Goal: Task Accomplishment & Management: Complete application form

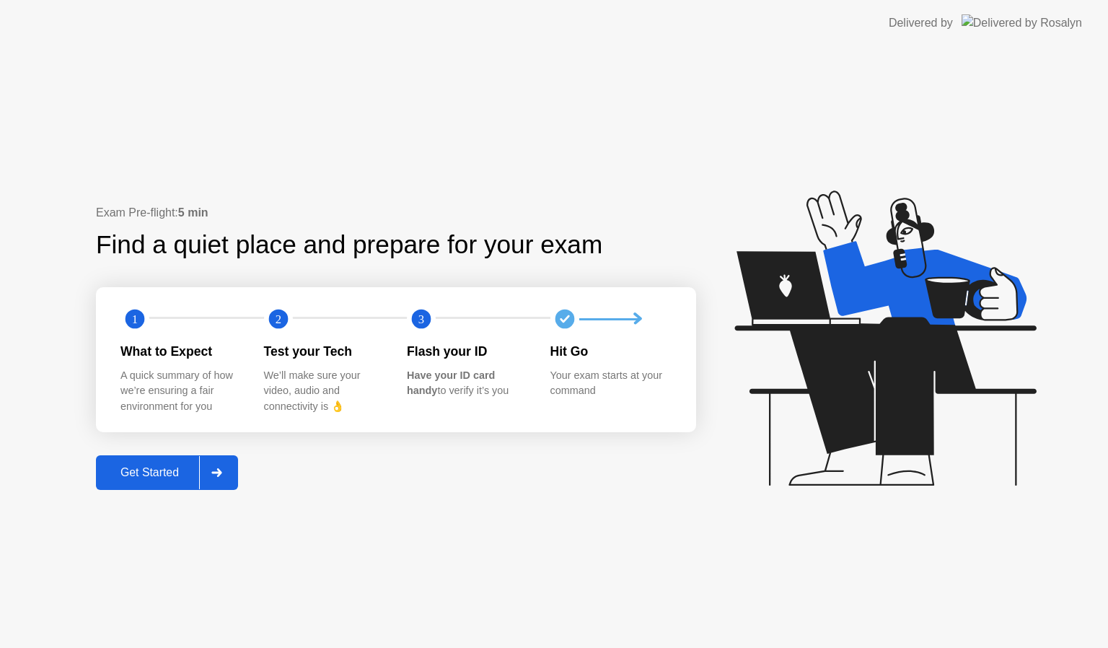
click at [147, 470] on div "Get Started" at bounding box center [149, 472] width 99 height 13
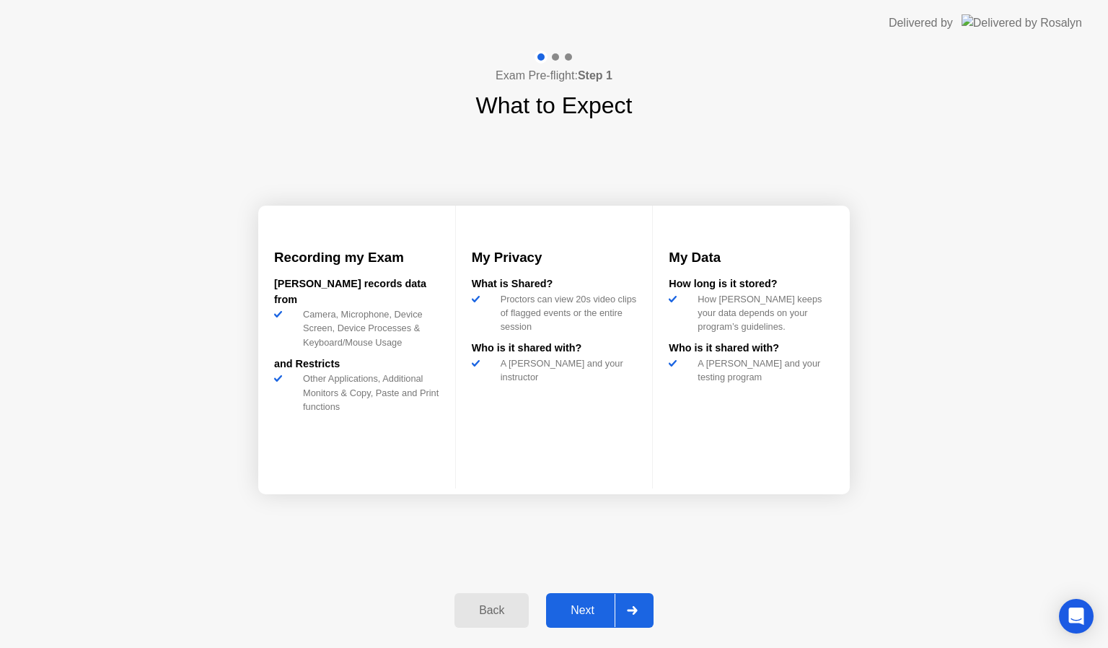
click at [586, 628] on div "Back Next" at bounding box center [554, 610] width 216 height 66
click at [586, 612] on div "Next" at bounding box center [582, 610] width 64 height 13
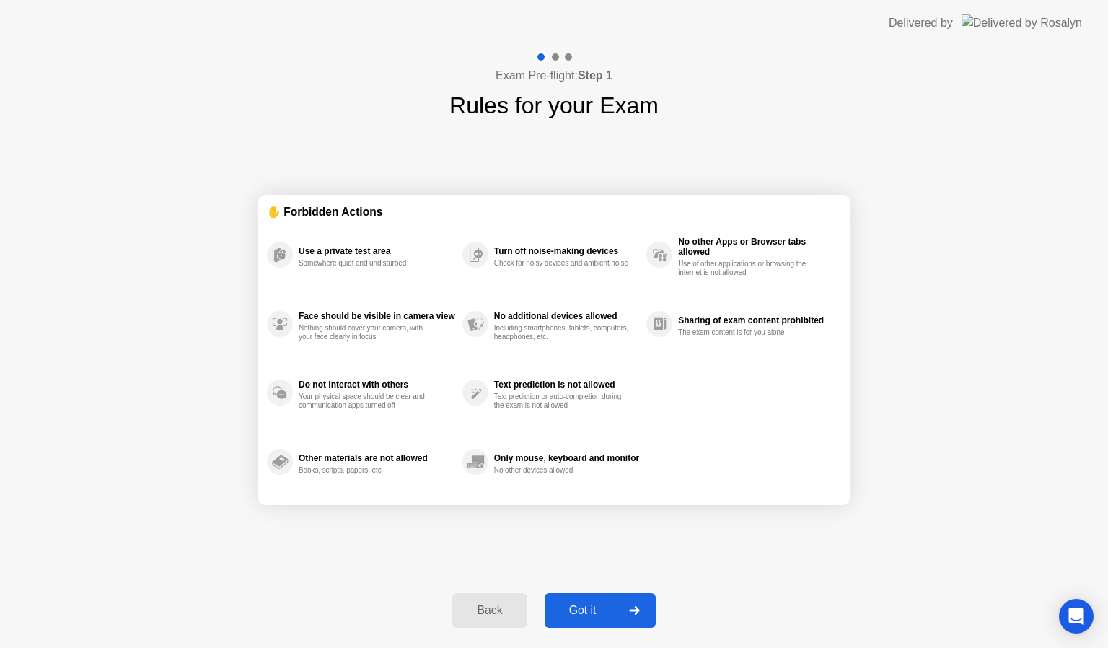
click at [586, 612] on div "Got it" at bounding box center [583, 610] width 68 height 13
select select "**********"
select select "*******"
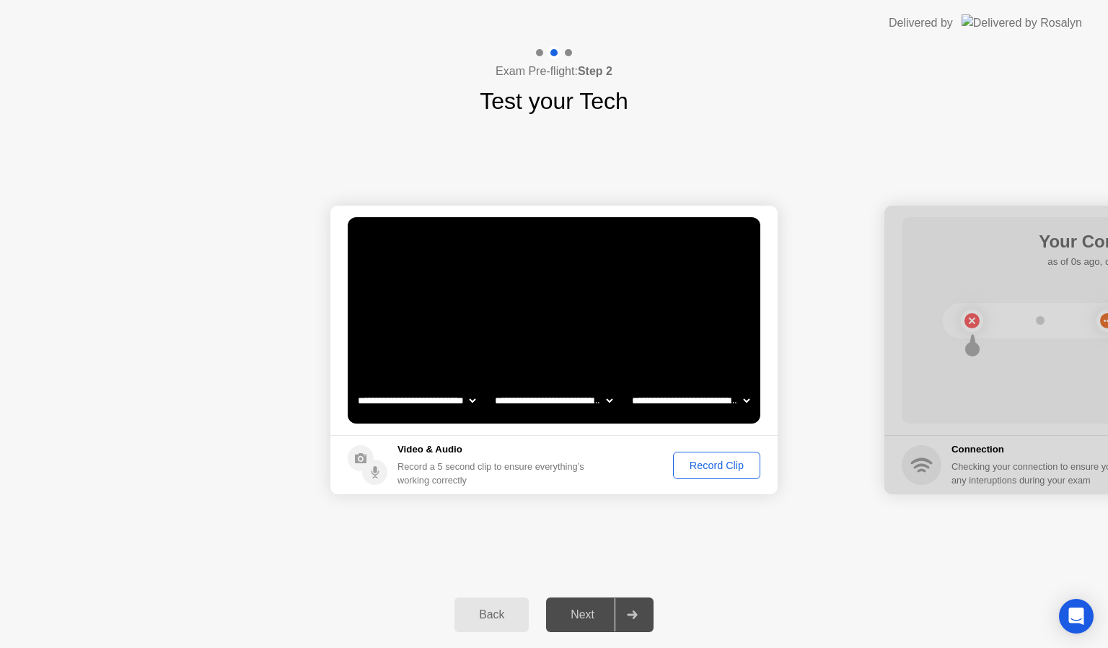
click at [722, 460] on div "Record Clip" at bounding box center [716, 465] width 77 height 12
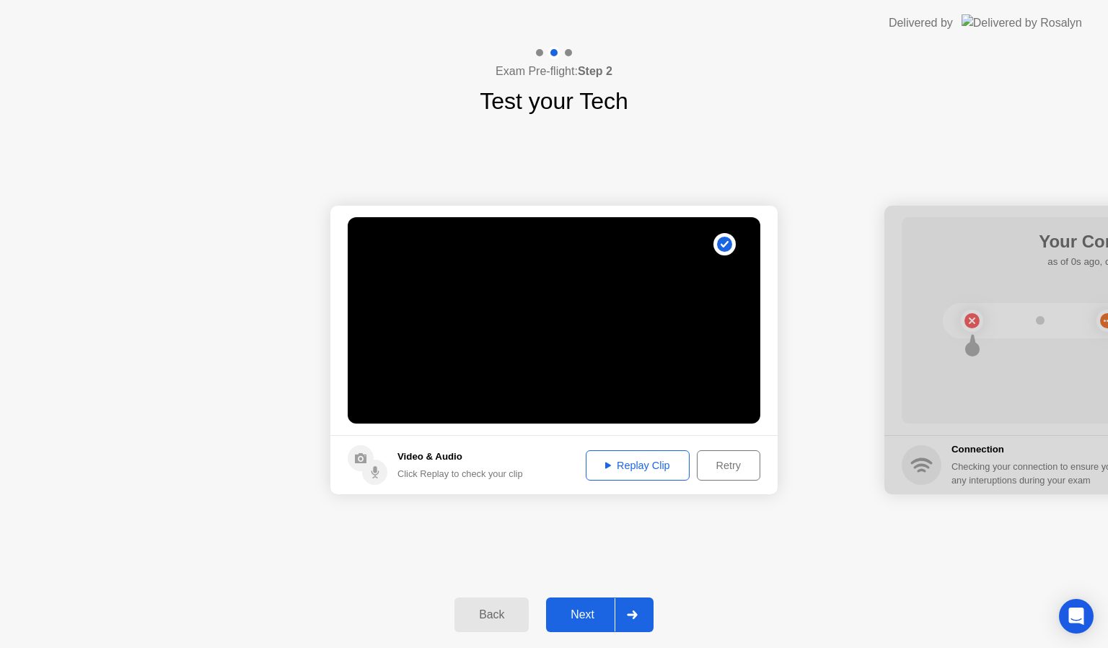
click at [641, 467] on div "Replay Clip" at bounding box center [638, 465] width 94 height 12
click at [583, 617] on div "Next" at bounding box center [582, 614] width 64 height 13
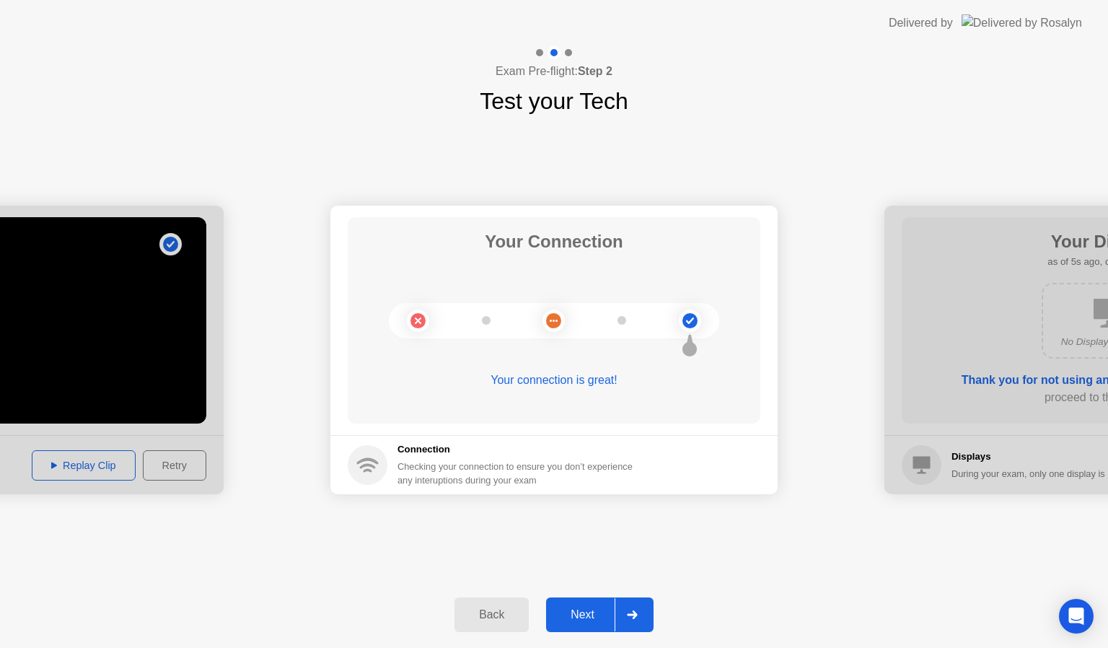
click at [581, 609] on div "Next" at bounding box center [582, 614] width 64 height 13
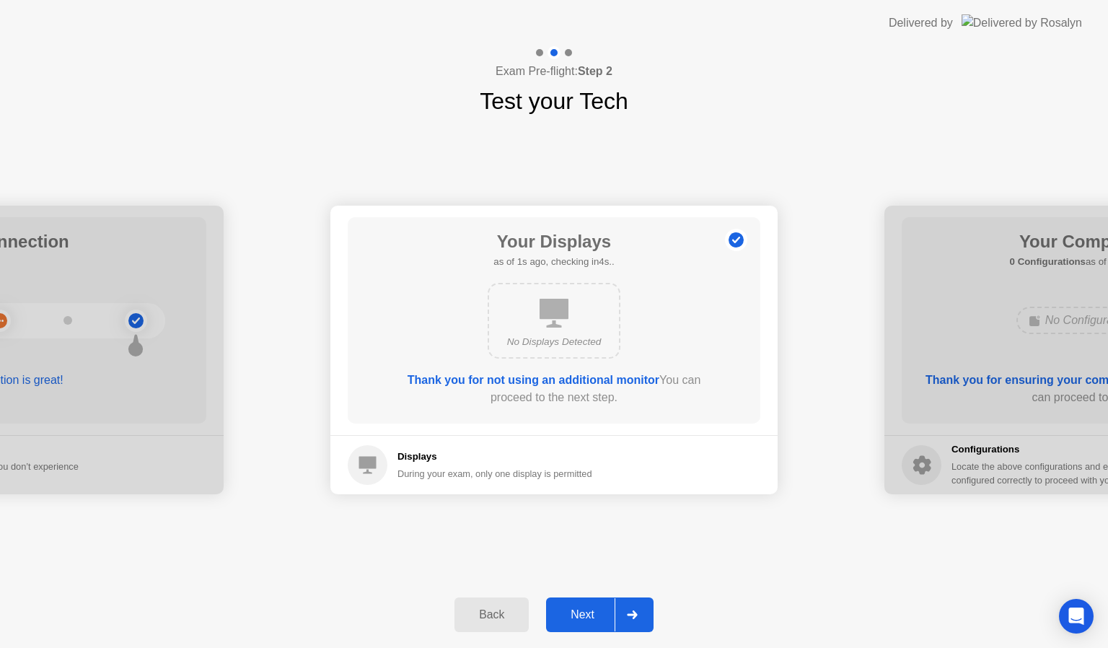
click at [581, 609] on div "Next" at bounding box center [582, 614] width 64 height 13
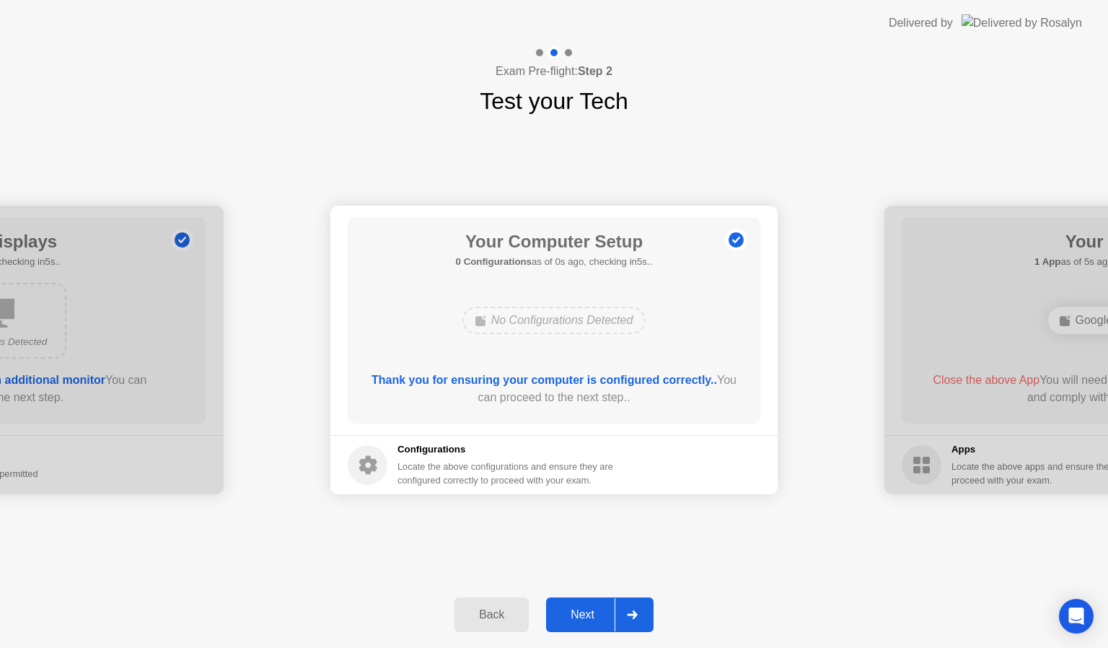
click at [581, 609] on div "Next" at bounding box center [582, 614] width 64 height 13
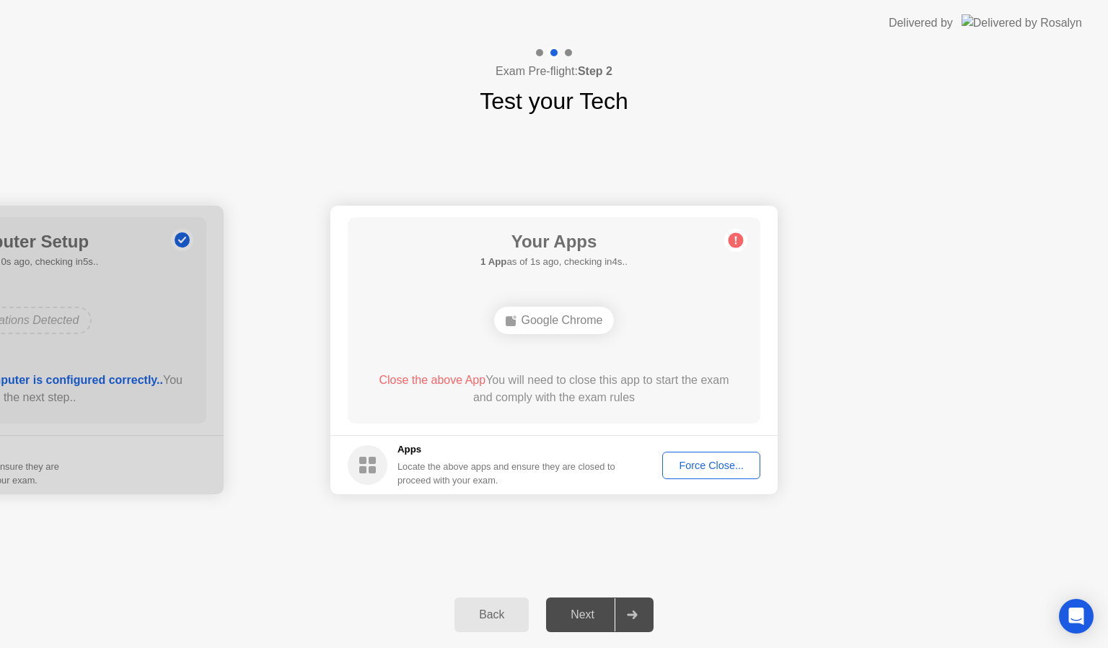
click at [707, 459] on div "Force Close..." at bounding box center [711, 465] width 88 height 12
click at [721, 464] on div "Force Close..." at bounding box center [711, 465] width 88 height 12
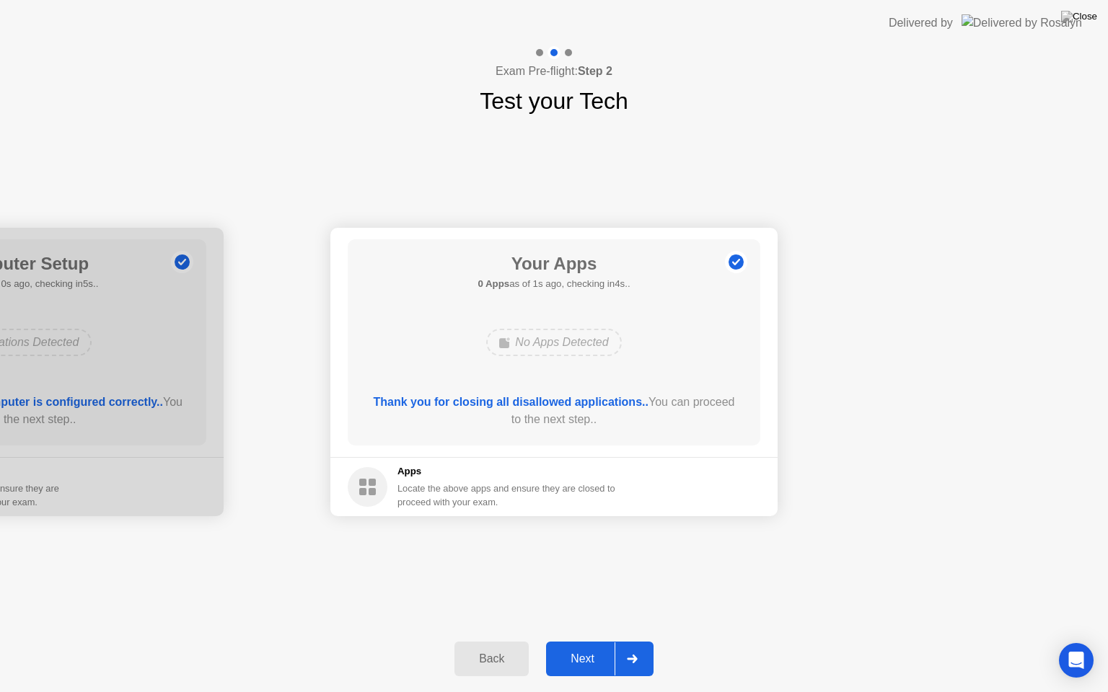
click at [588, 647] on div "Next" at bounding box center [582, 659] width 64 height 13
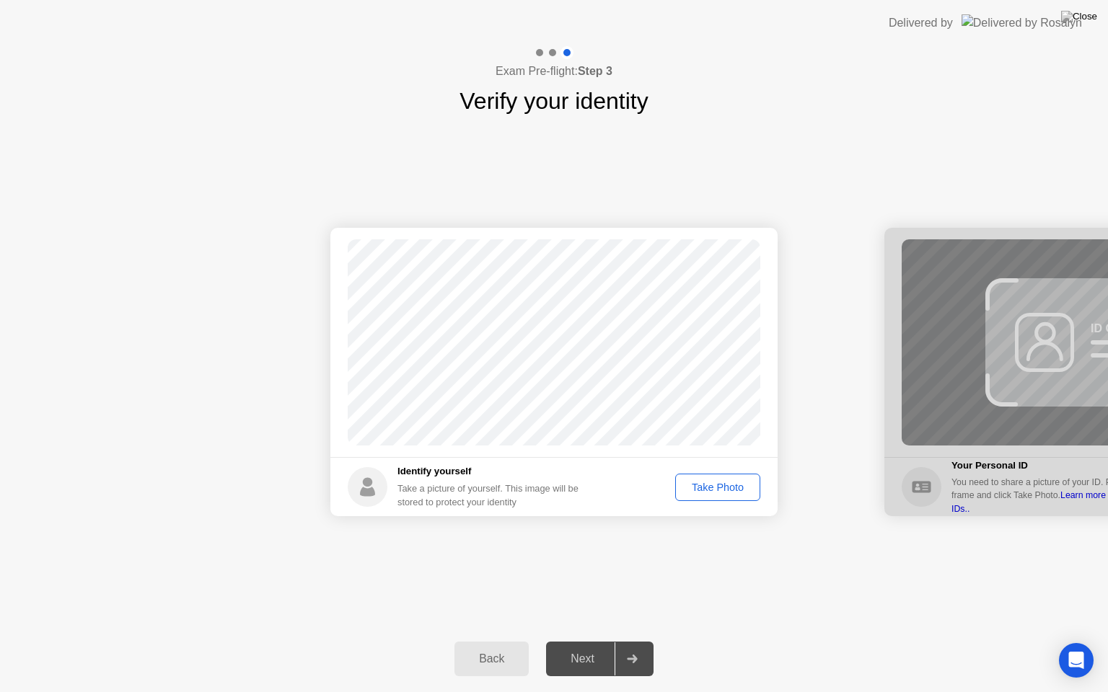
click at [728, 493] on div "Take Photo" at bounding box center [717, 488] width 75 height 12
click at [573, 647] on div "Next" at bounding box center [582, 659] width 64 height 13
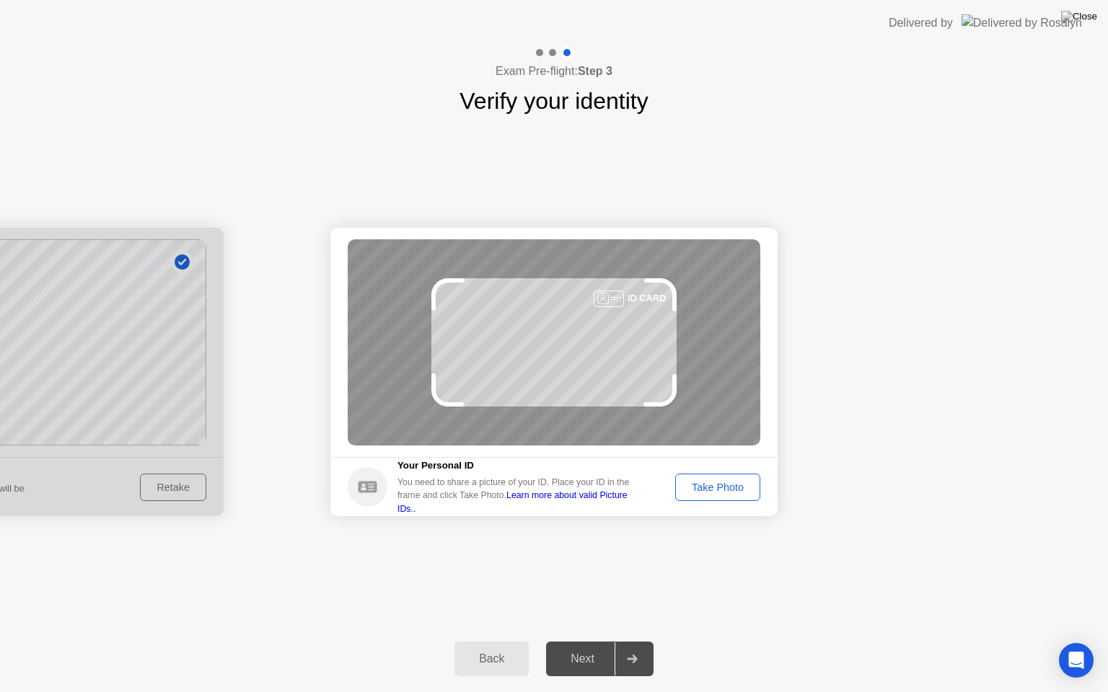
click at [739, 484] on div "Take Photo" at bounding box center [717, 488] width 75 height 12
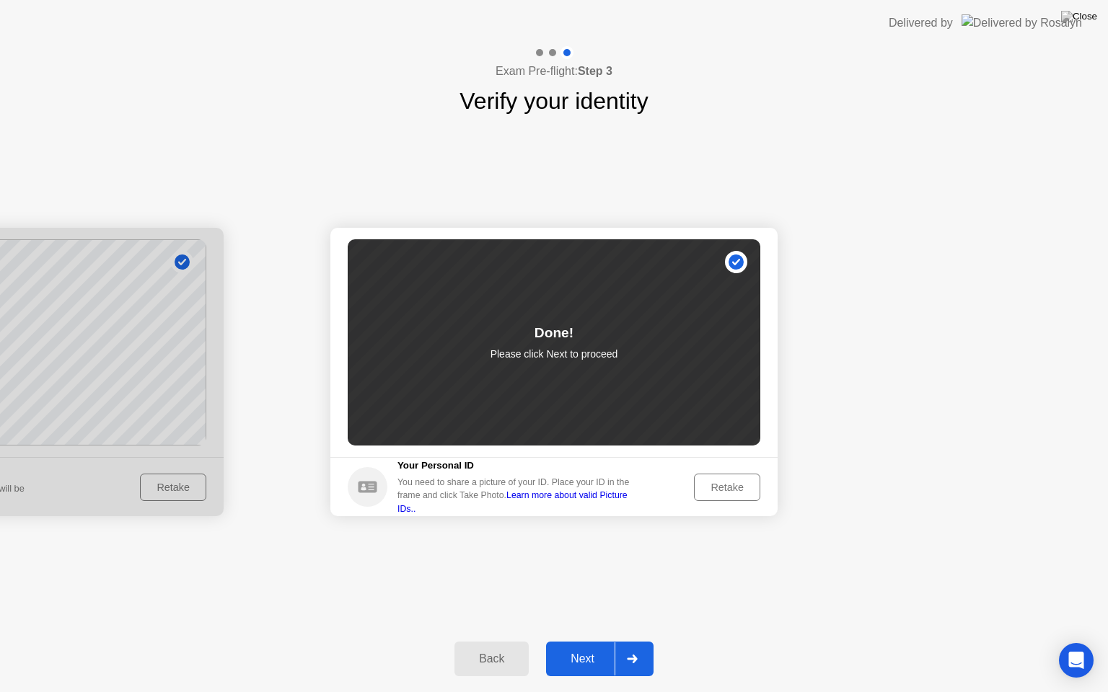
click at [595, 647] on div "Next" at bounding box center [582, 659] width 64 height 13
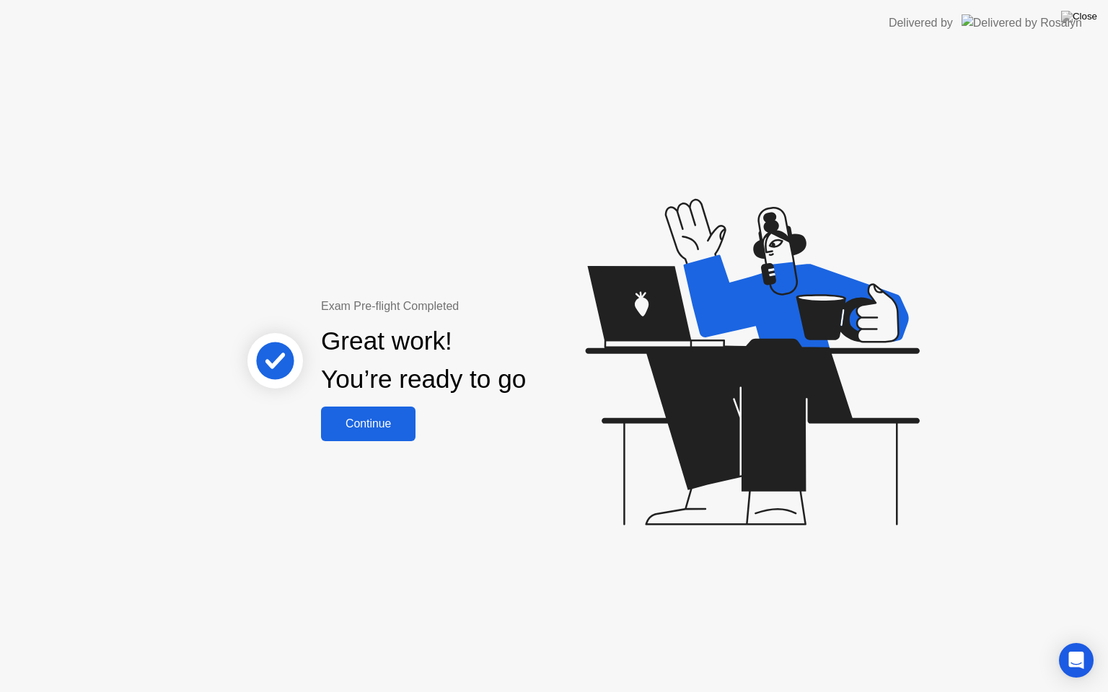
click at [390, 434] on button "Continue" at bounding box center [368, 424] width 94 height 35
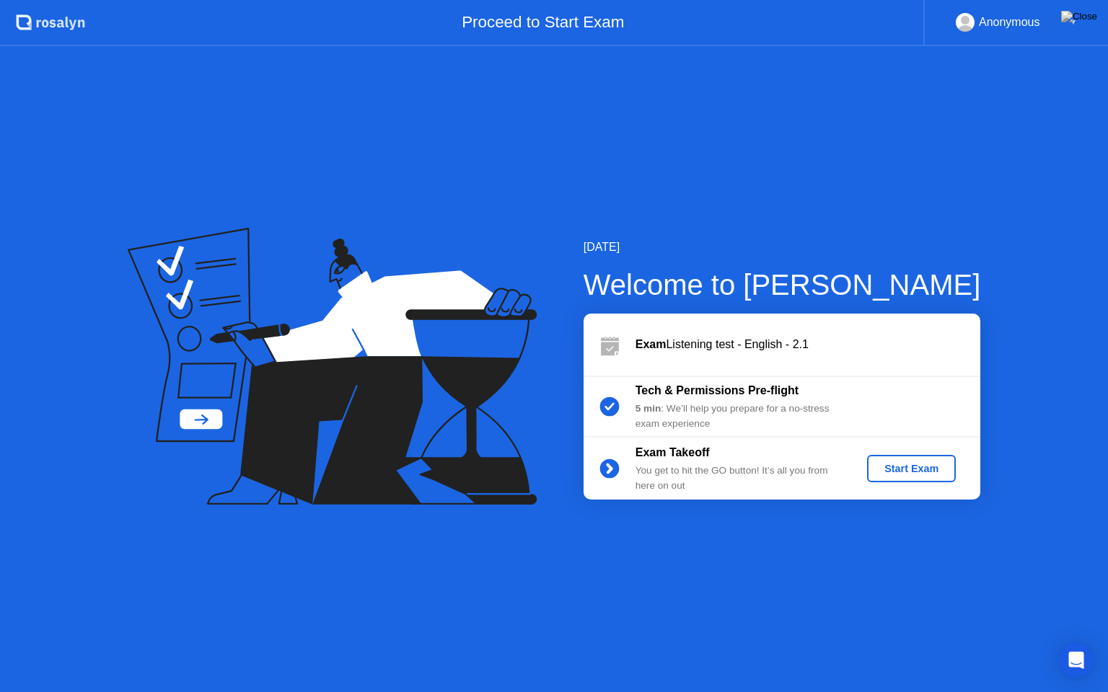
click at [923, 459] on button "Start Exam" at bounding box center [911, 468] width 89 height 27
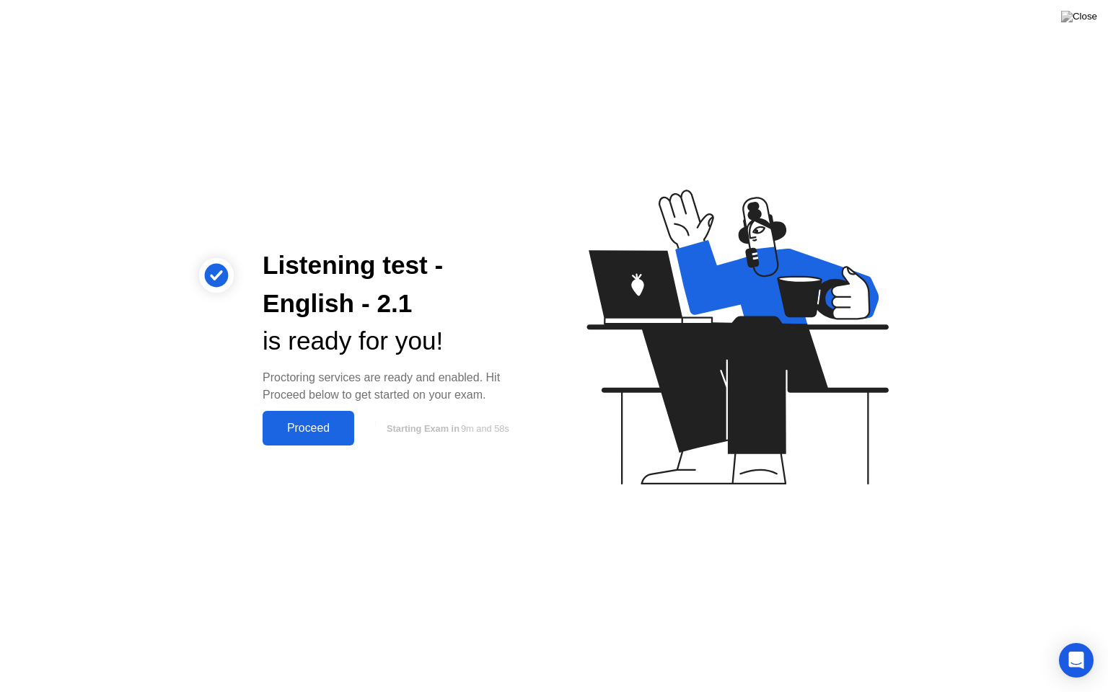
click at [309, 425] on div "Proceed" at bounding box center [308, 428] width 83 height 13
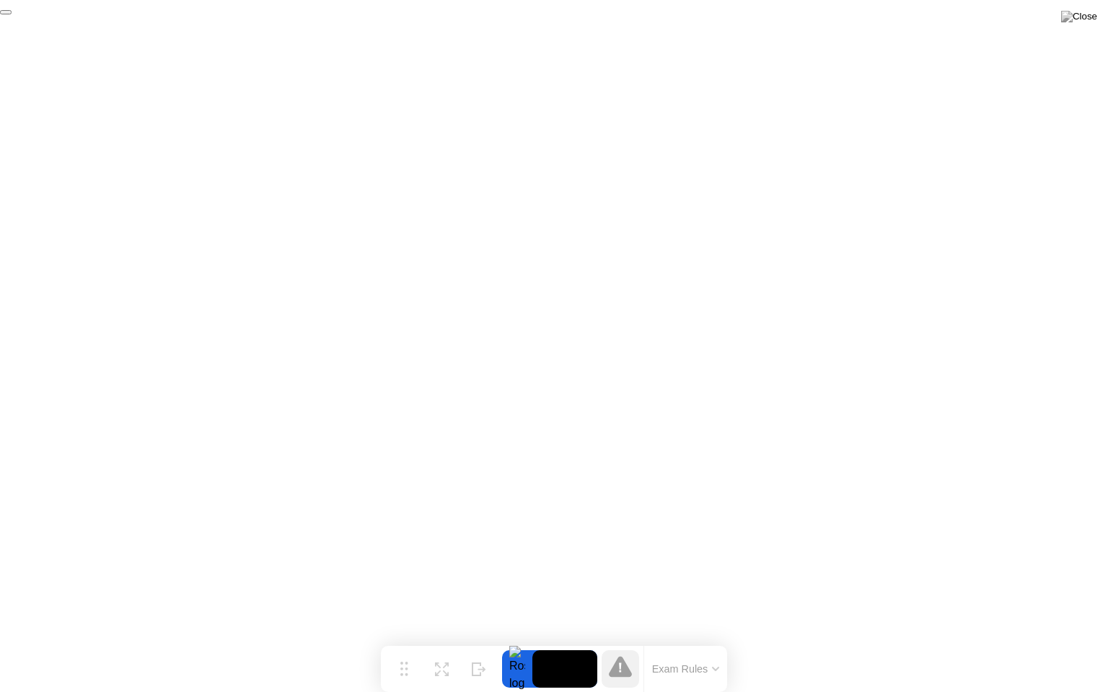
click div "End Proctoring Session"
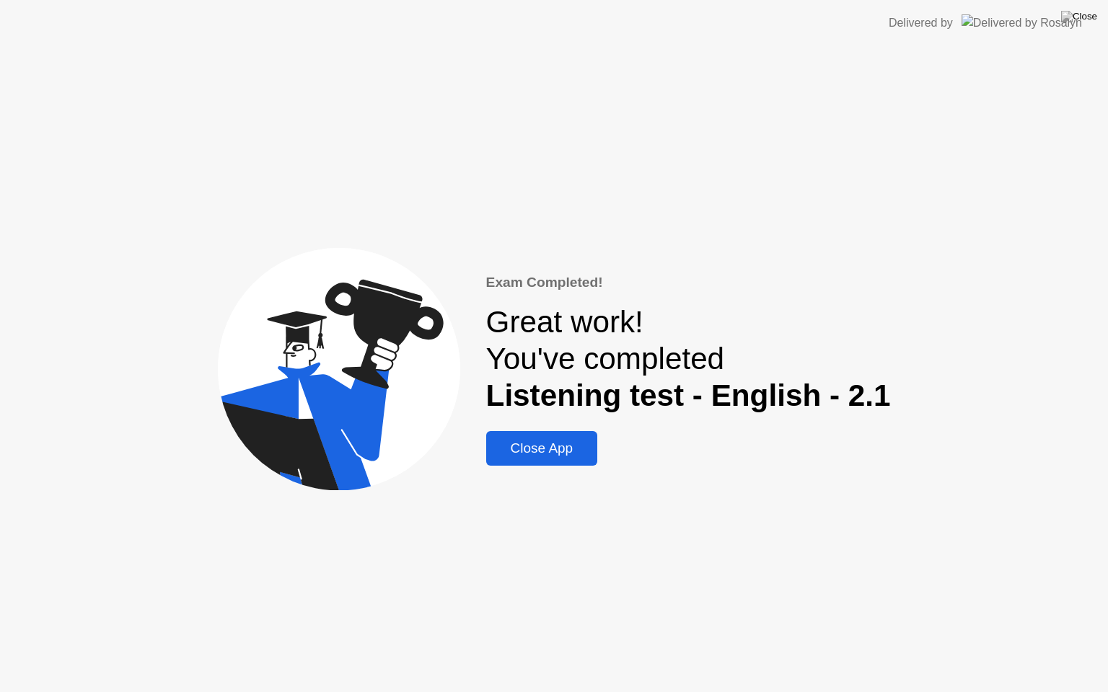
click at [571, 444] on div "Close App" at bounding box center [542, 449] width 103 height 16
